Goal: Transaction & Acquisition: Purchase product/service

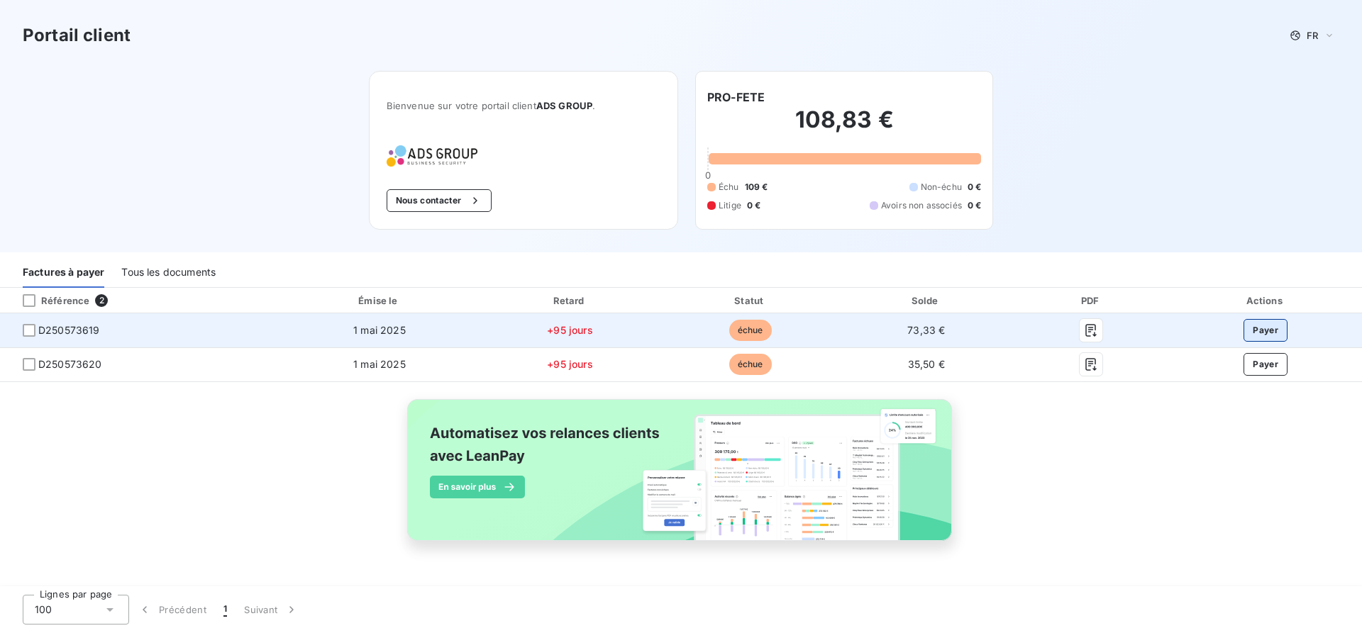
click at [1258, 332] on button "Payer" at bounding box center [1266, 330] width 44 height 23
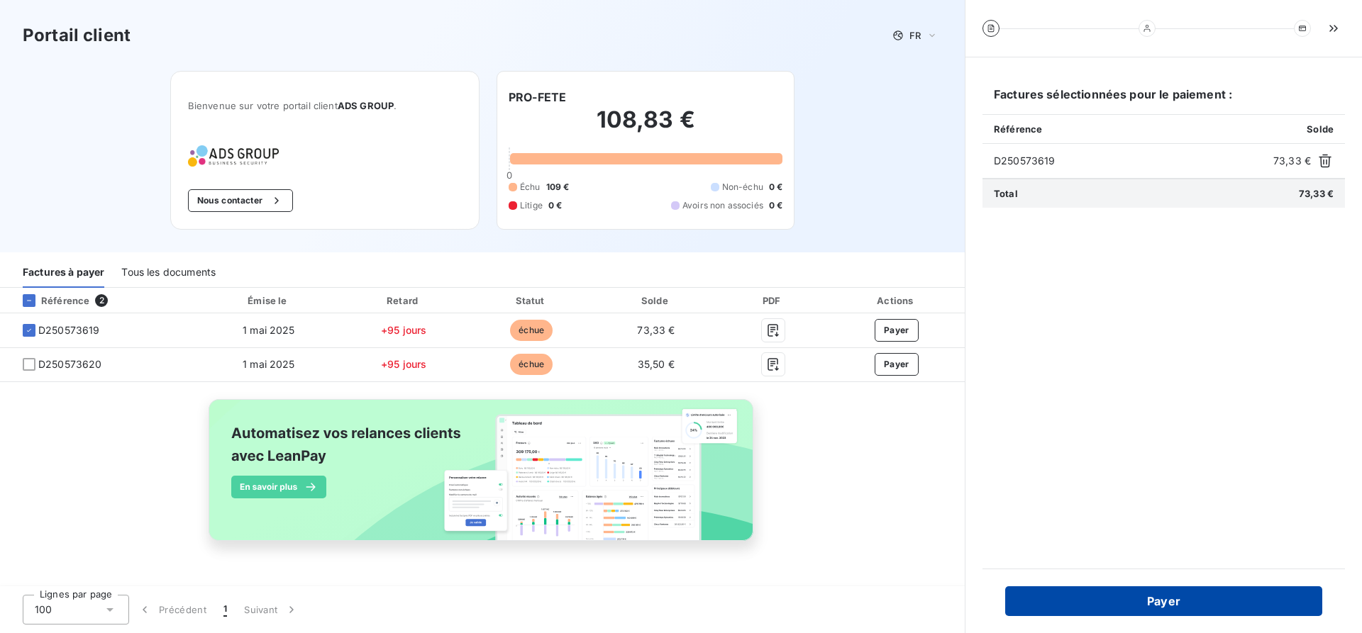
click at [1154, 589] on button "Payer" at bounding box center [1163, 602] width 317 height 30
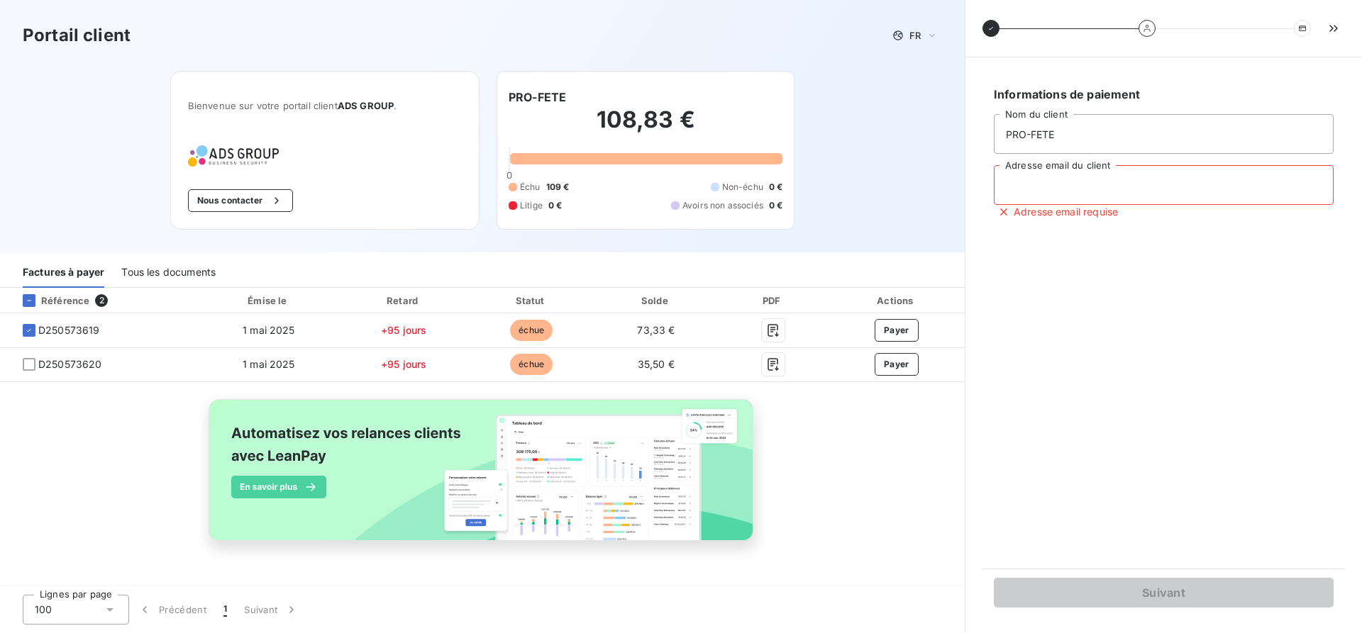
click at [1041, 191] on input "Adresse email du client" at bounding box center [1164, 185] width 340 height 40
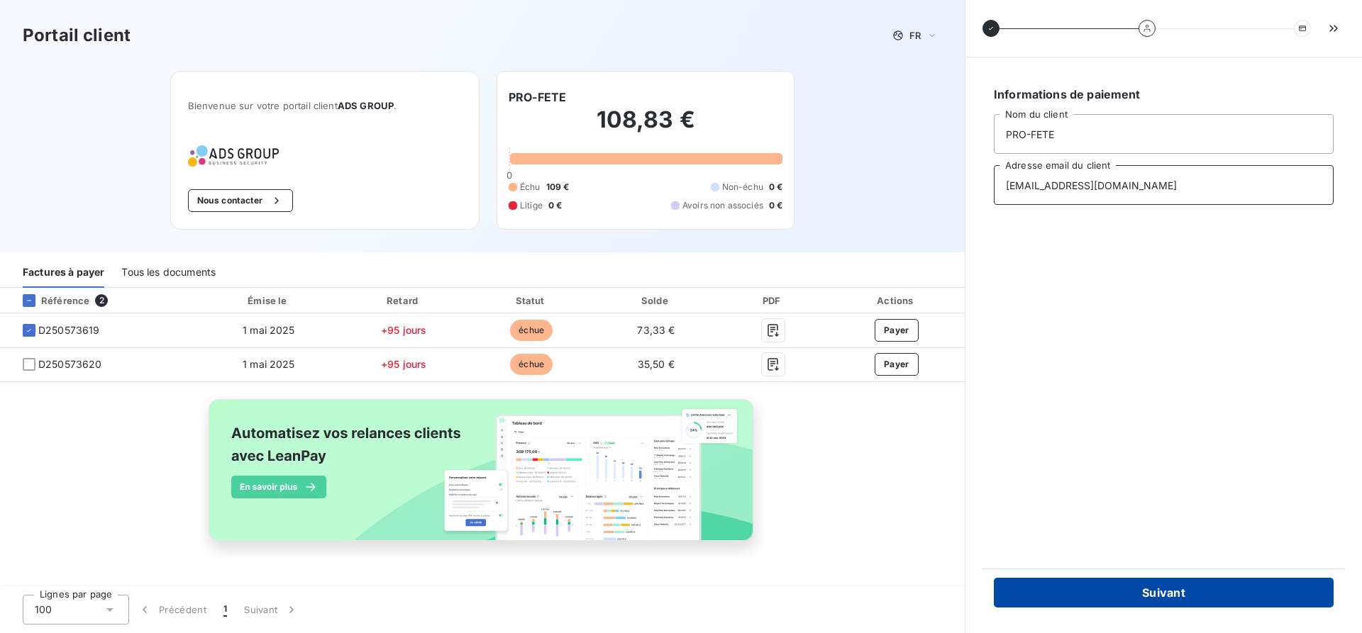
type input "[EMAIL_ADDRESS][DOMAIN_NAME]"
click at [1112, 603] on button "Suivant" at bounding box center [1164, 593] width 340 height 30
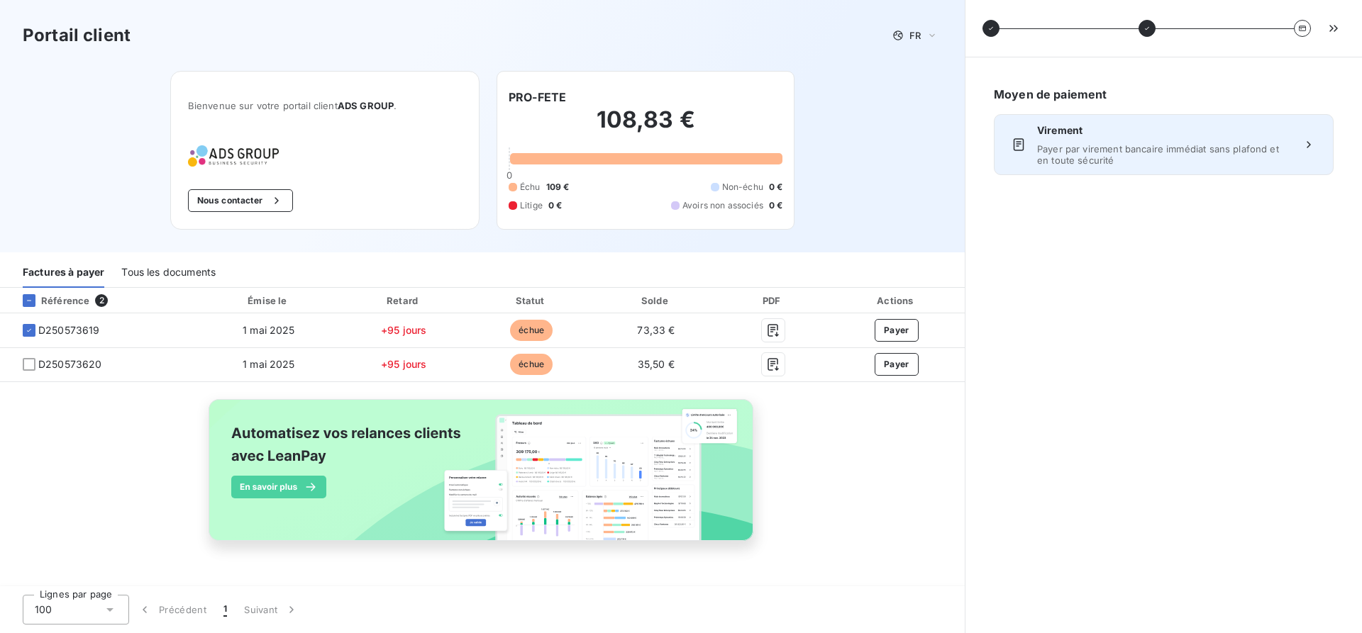
click at [1094, 152] on span "Payer par virement bancaire immédiat sans plafond et en toute sécurité" at bounding box center [1163, 154] width 253 height 23
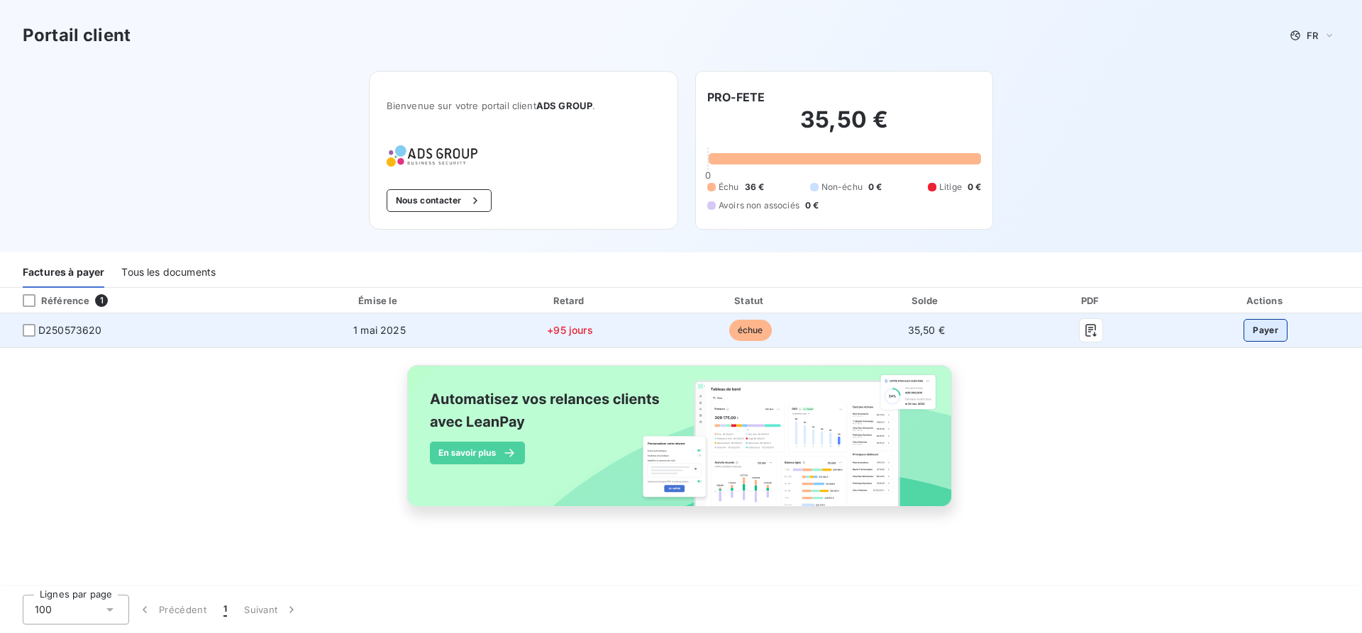
click at [1277, 328] on button "Payer" at bounding box center [1266, 330] width 44 height 23
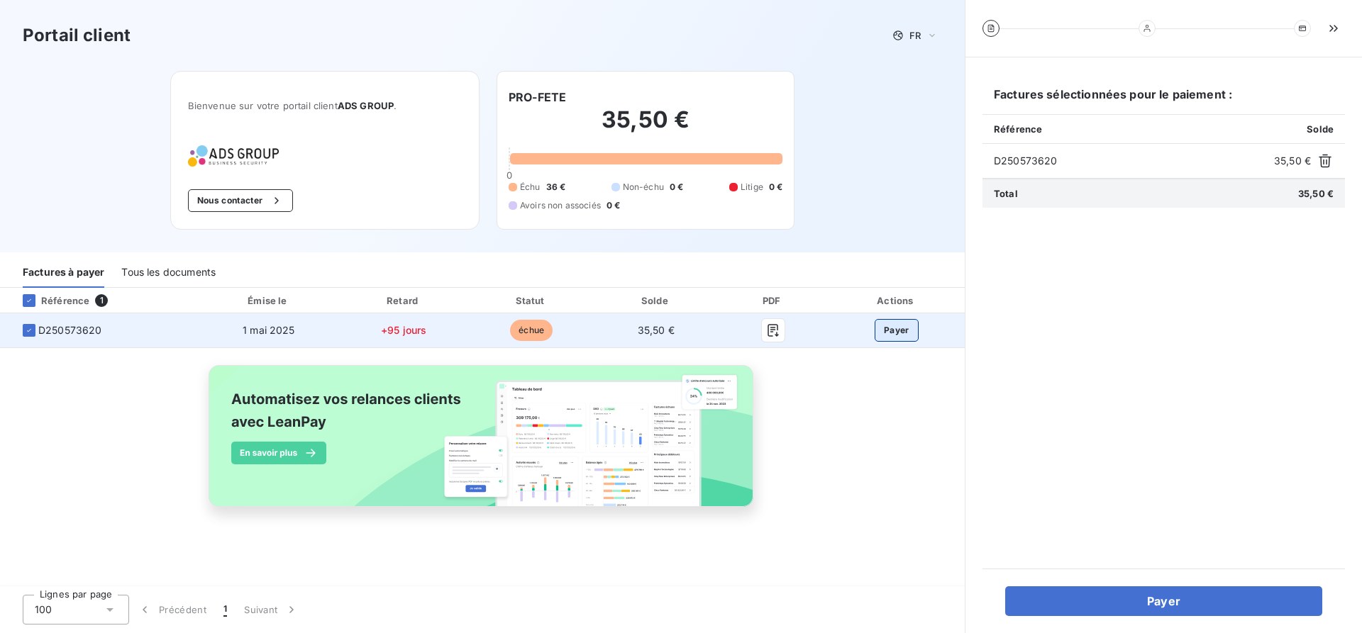
click at [892, 331] on button "Payer" at bounding box center [897, 330] width 44 height 23
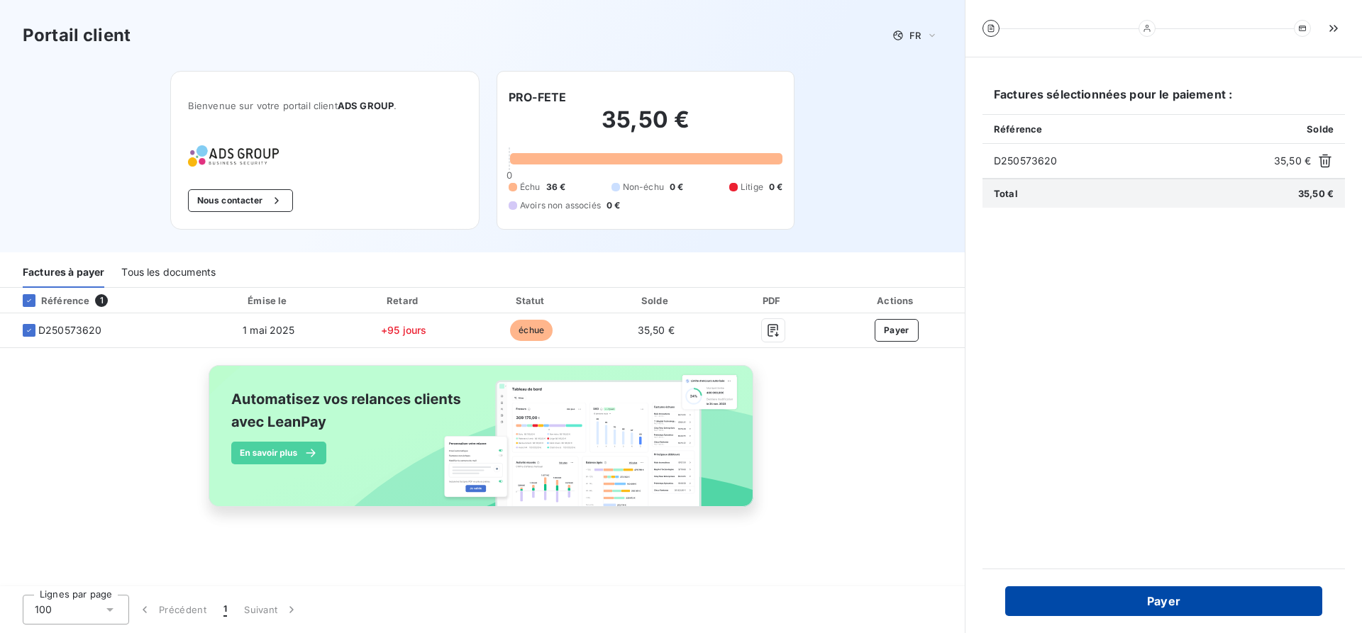
click at [1156, 599] on button "Payer" at bounding box center [1163, 602] width 317 height 30
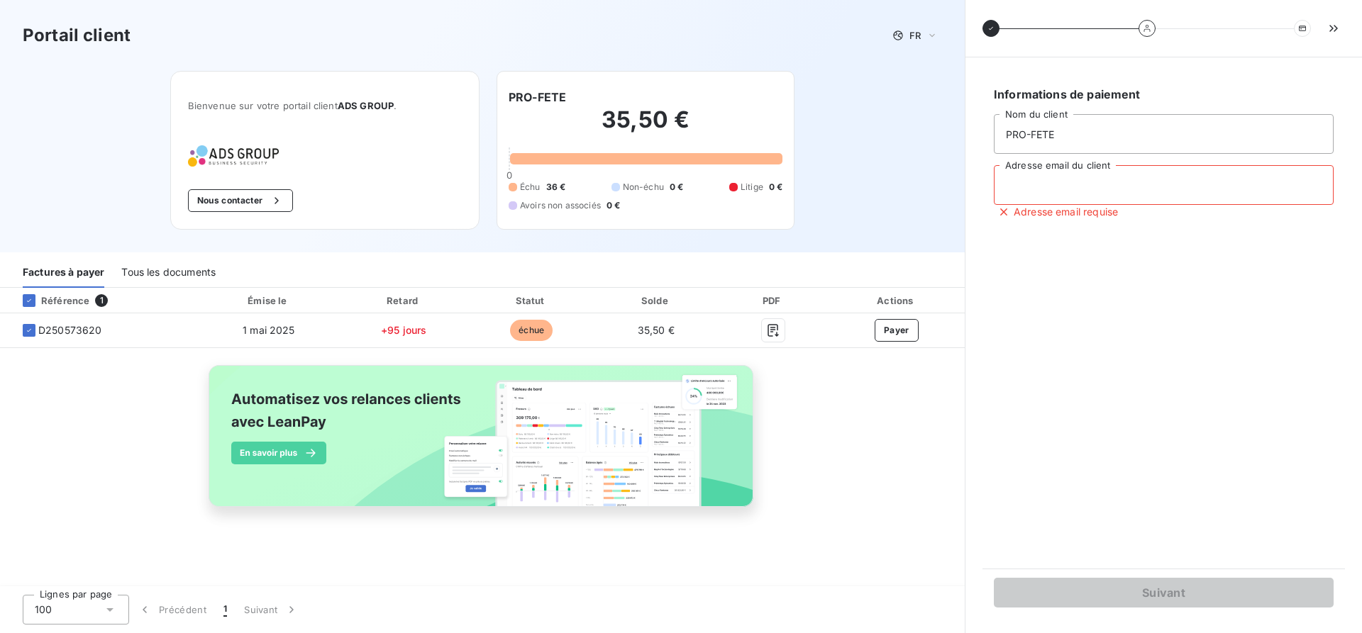
click at [1039, 181] on input "Adresse email du client" at bounding box center [1164, 185] width 340 height 40
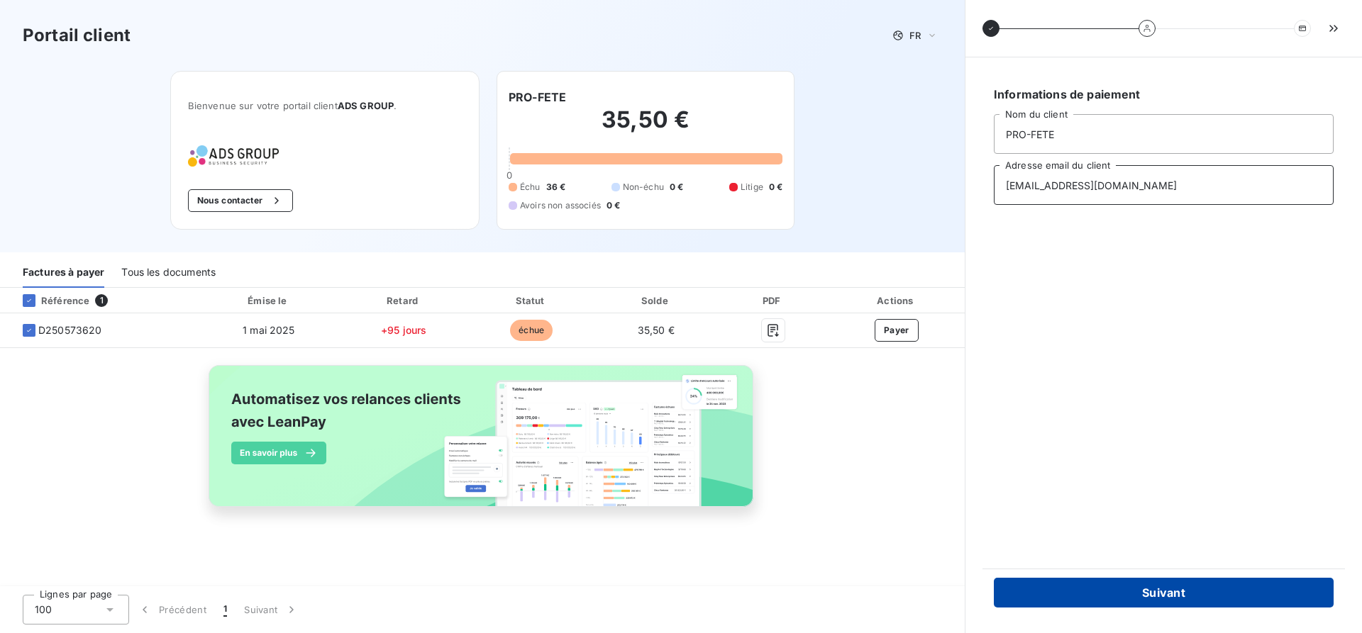
type input "[EMAIL_ADDRESS][DOMAIN_NAME]"
click at [1158, 596] on button "Suivant" at bounding box center [1164, 593] width 340 height 30
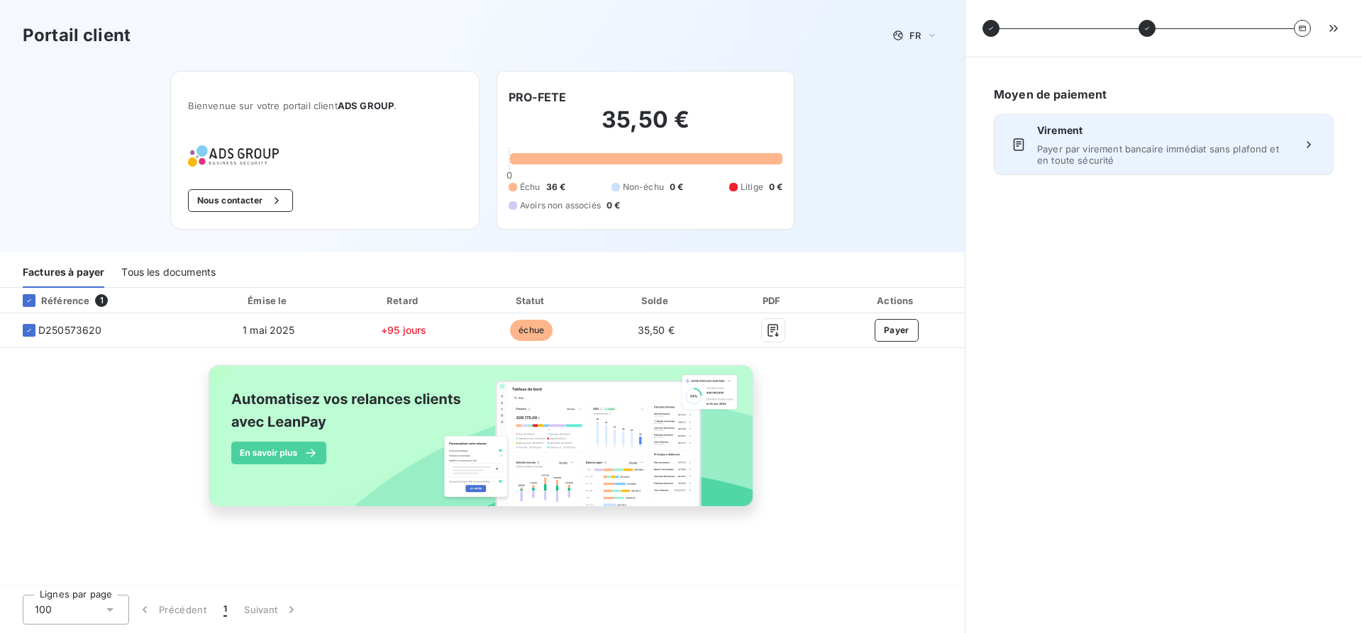
click at [1056, 139] on div "Virement Payer par virement bancaire immédiat sans plafond et en toute sécurité" at bounding box center [1163, 144] width 253 height 43
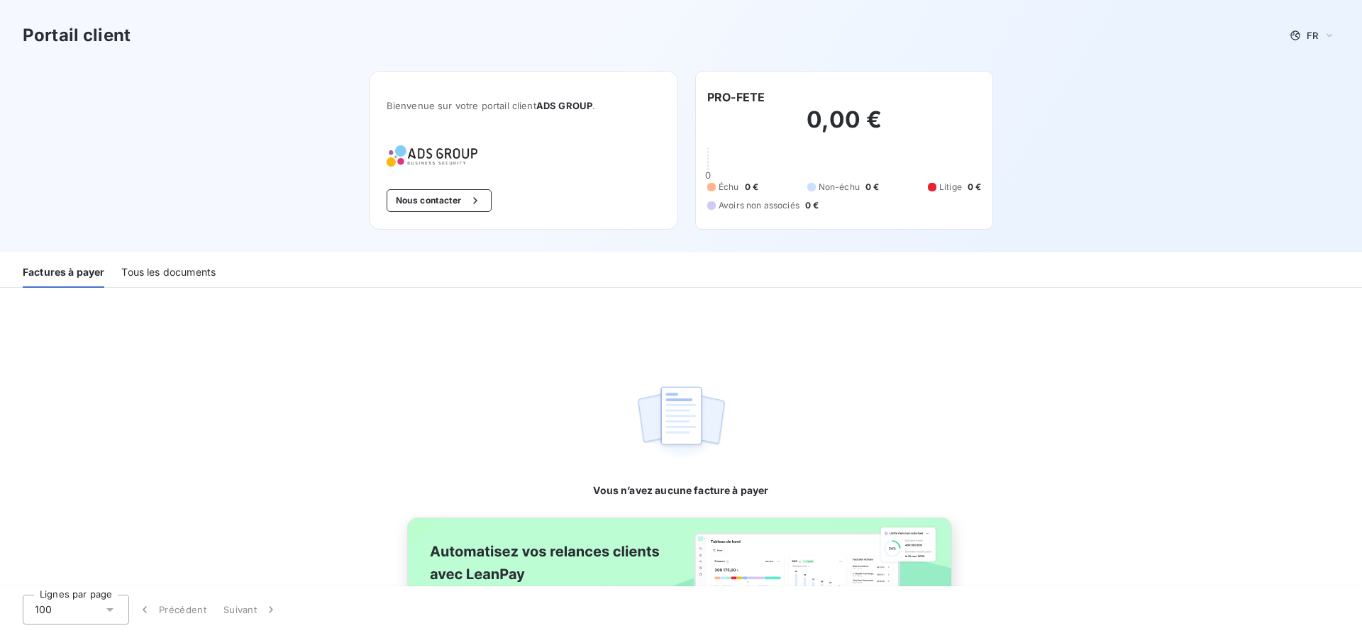
click at [326, 14] on div "Portail client FR" at bounding box center [681, 35] width 1362 height 71
